Goal: Transaction & Acquisition: Purchase product/service

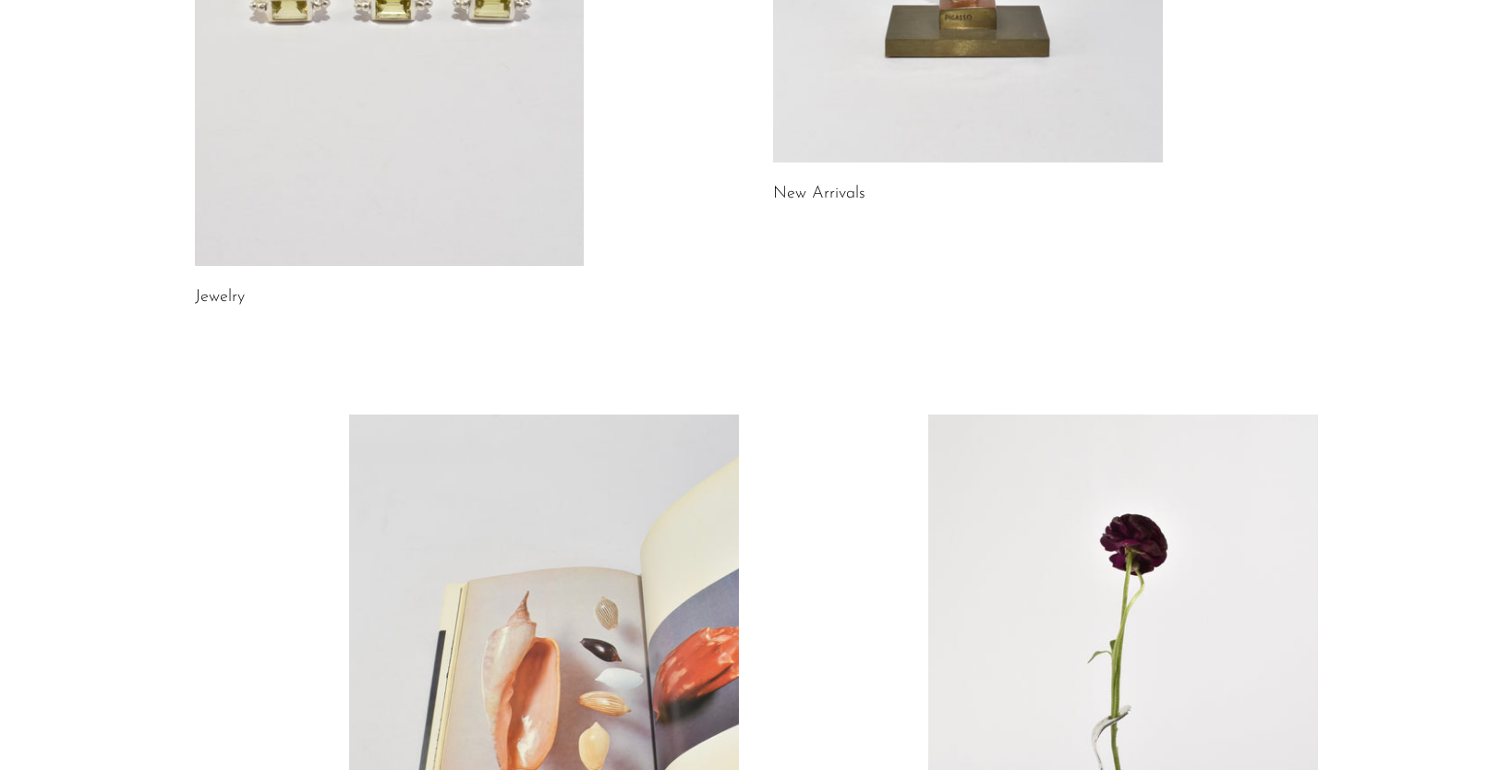
scroll to position [1016, 0]
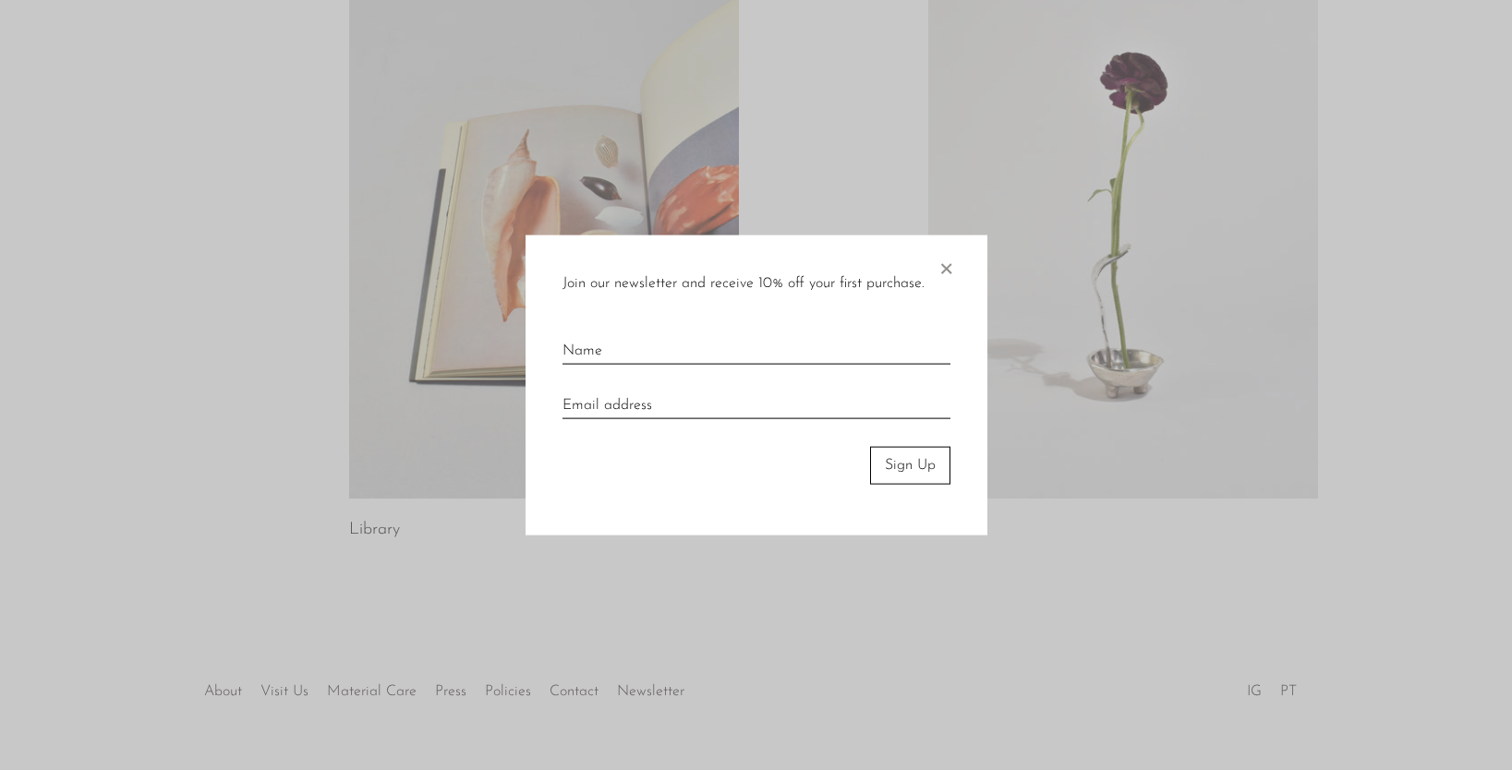
click at [945, 275] on span "×" at bounding box center [946, 265] width 18 height 59
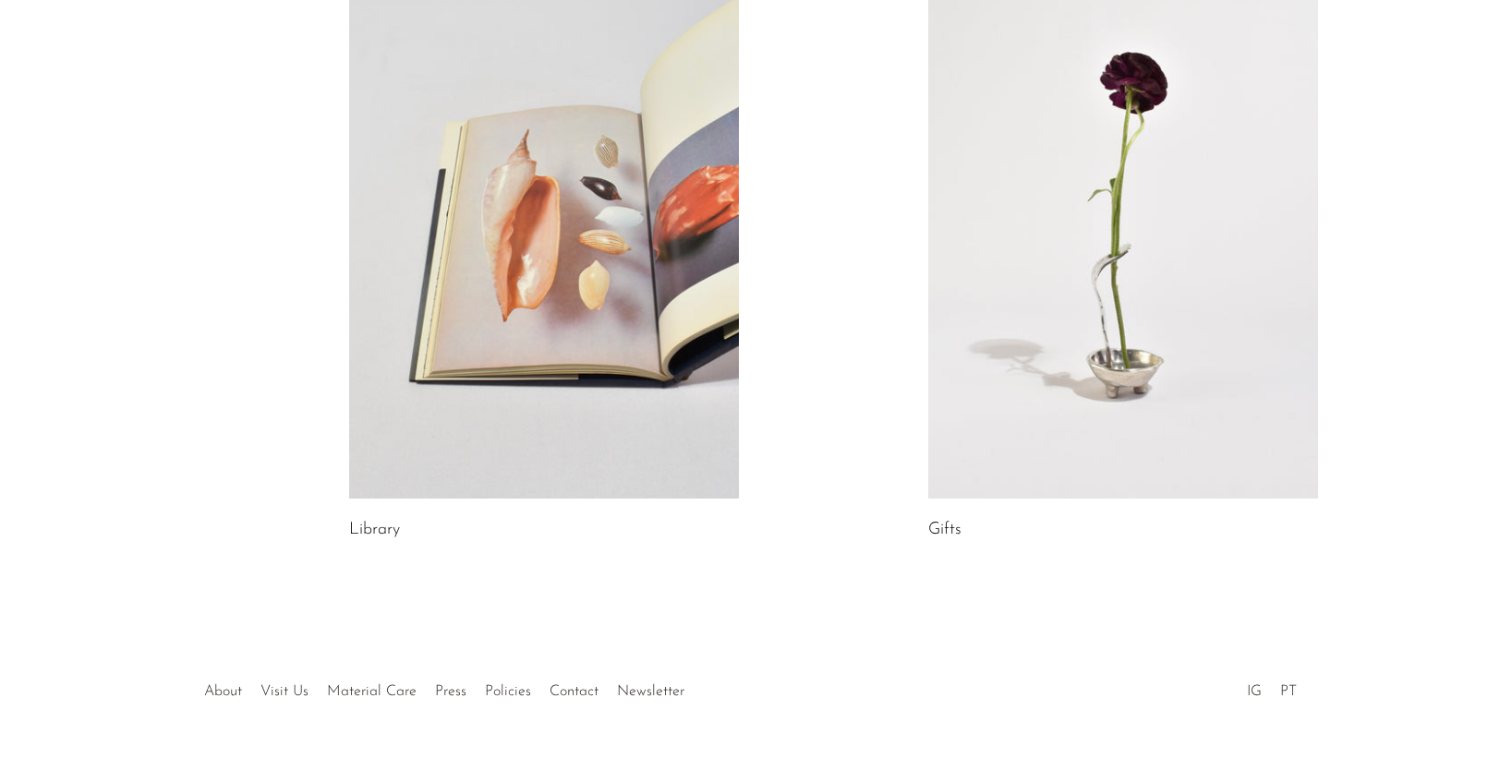
click at [1006, 345] on link at bounding box center [1123, 226] width 390 height 546
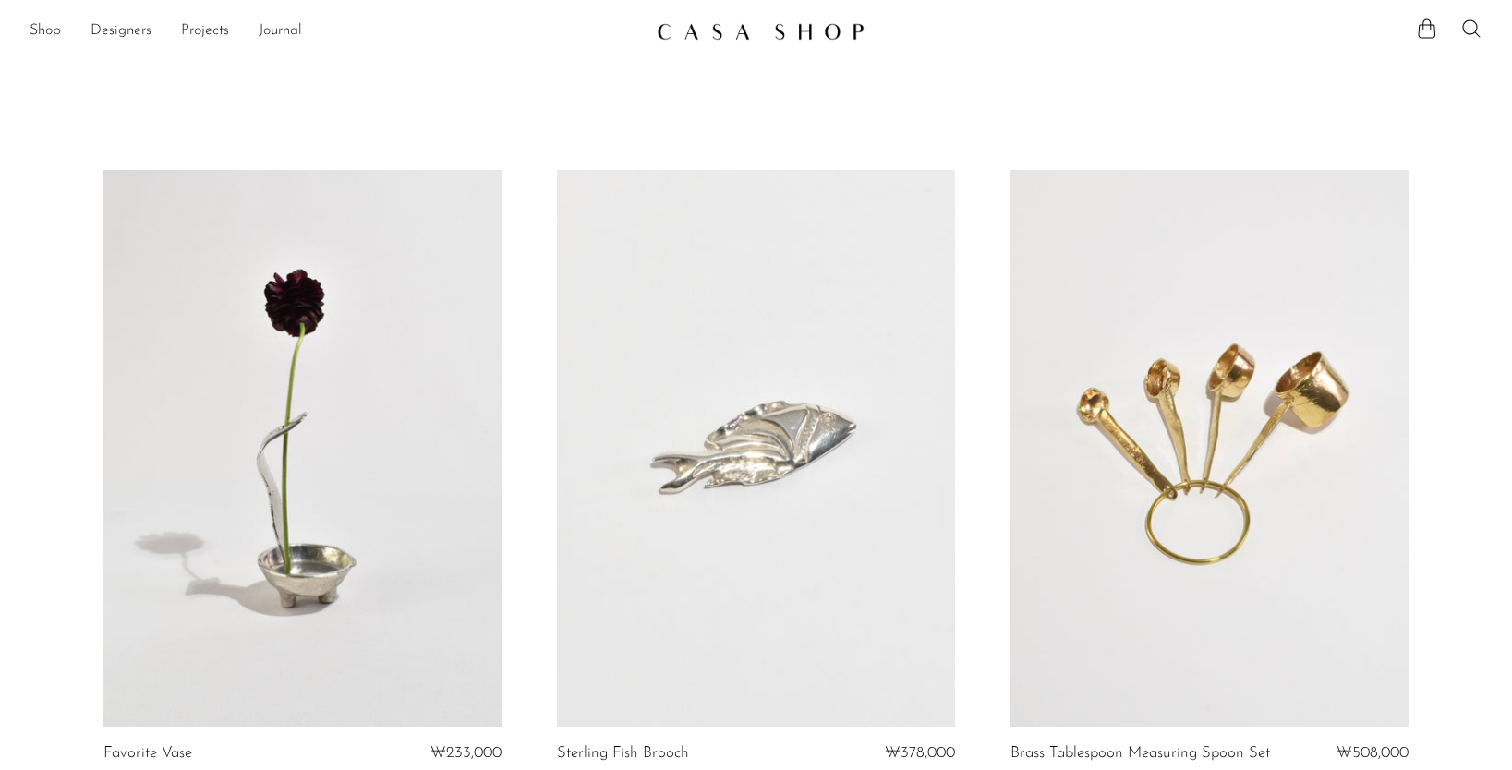
scroll to position [92, 0]
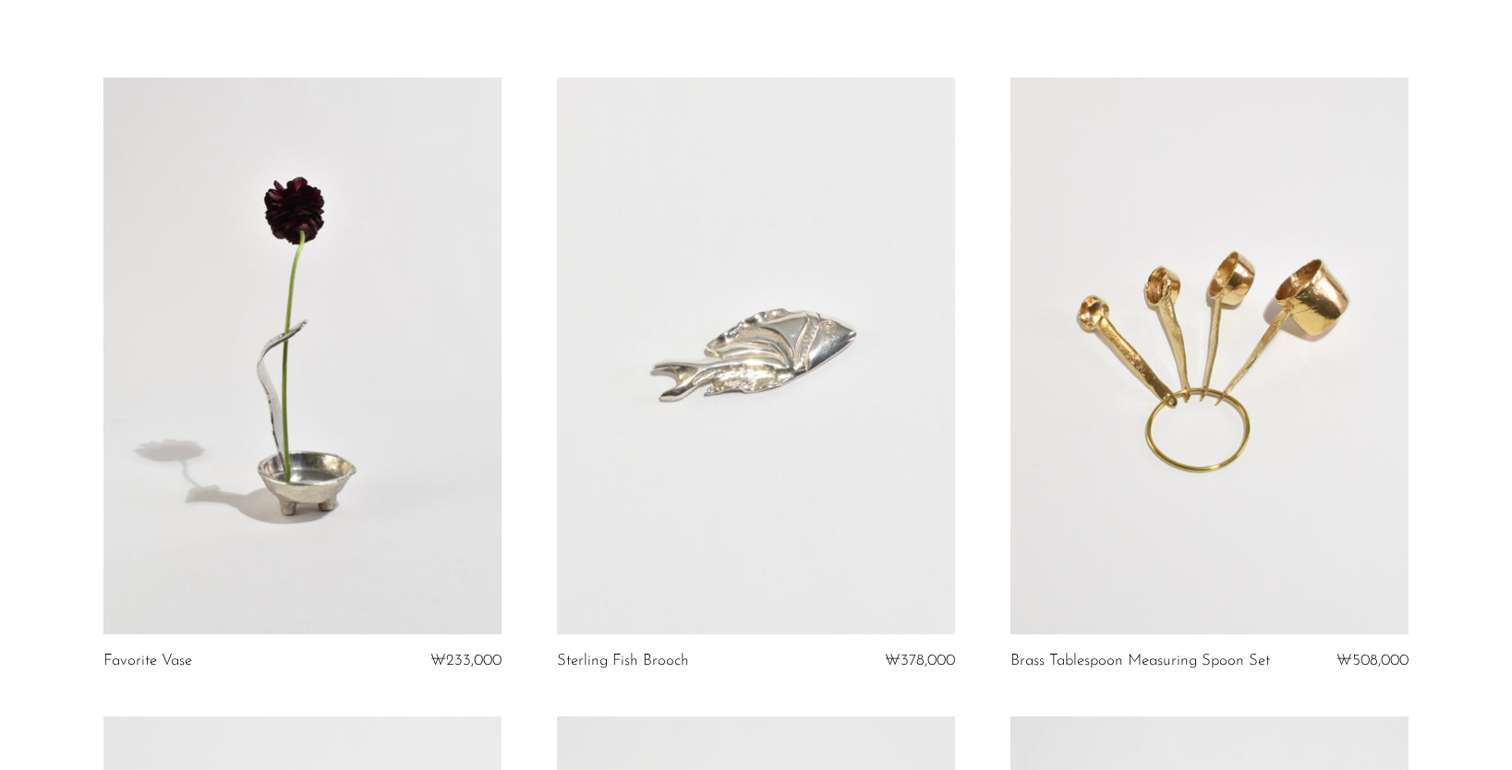
drag, startPoint x: 1511, startPoint y: 67, endPoint x: 1508, endPoint y: 139, distance: 71.2
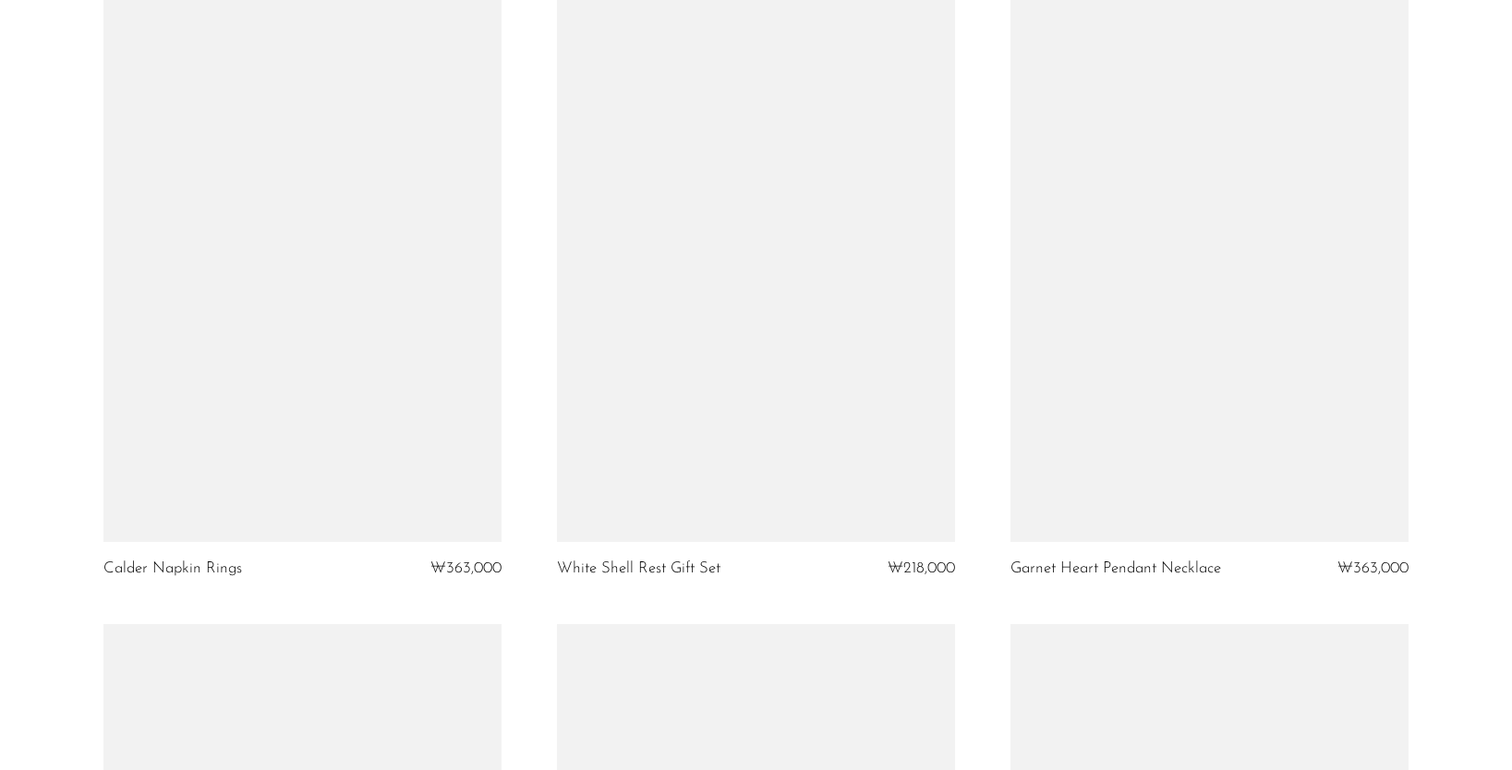
scroll to position [7157, 0]
